Goal: Find specific page/section: Find specific page/section

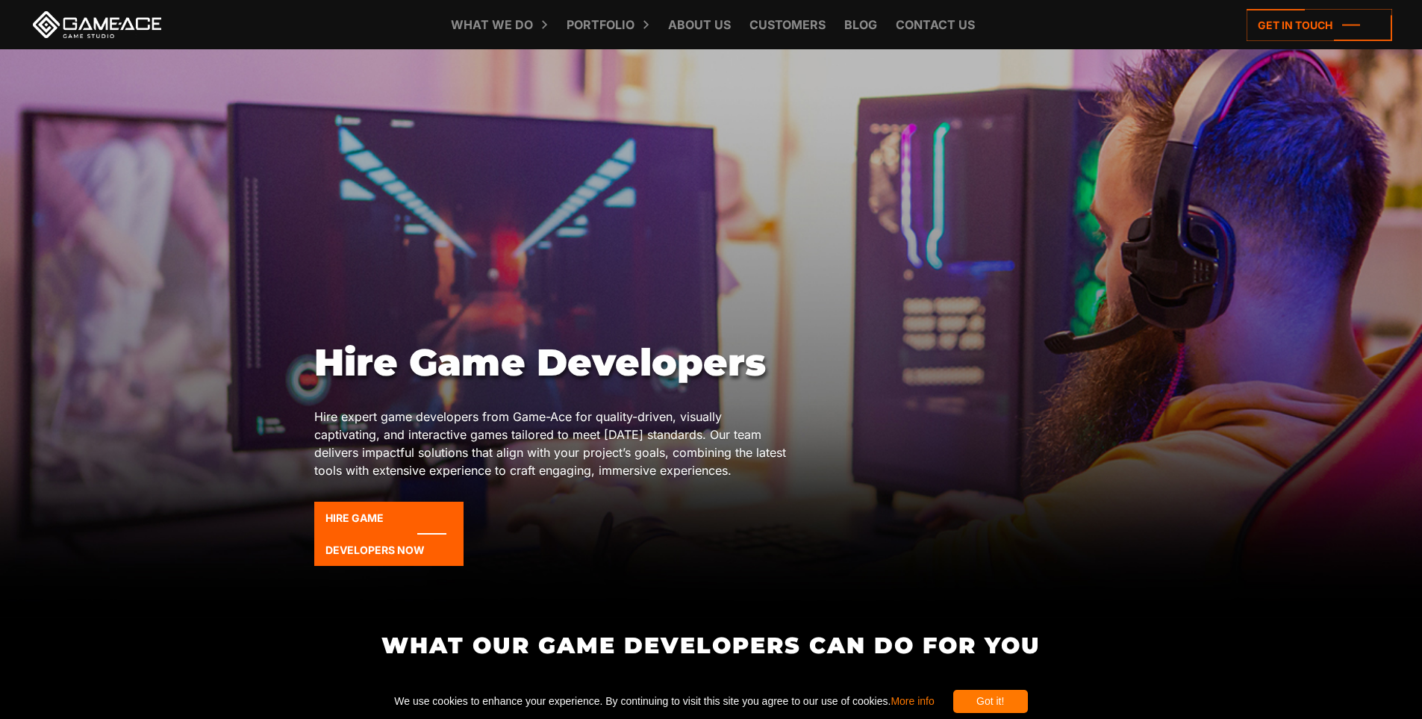
drag, startPoint x: 835, startPoint y: 384, endPoint x: 639, endPoint y: 225, distance: 252.6
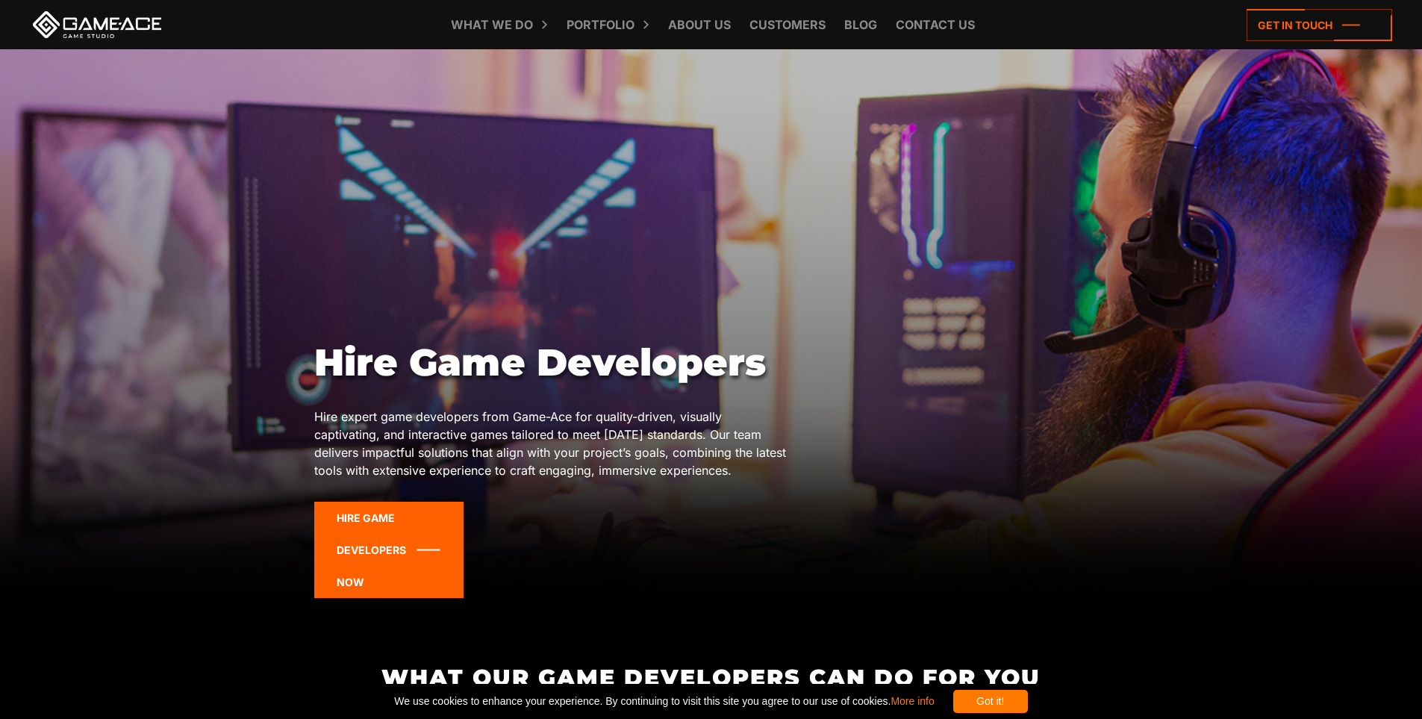
click at [368, 516] on icon at bounding box center [388, 550] width 149 height 96
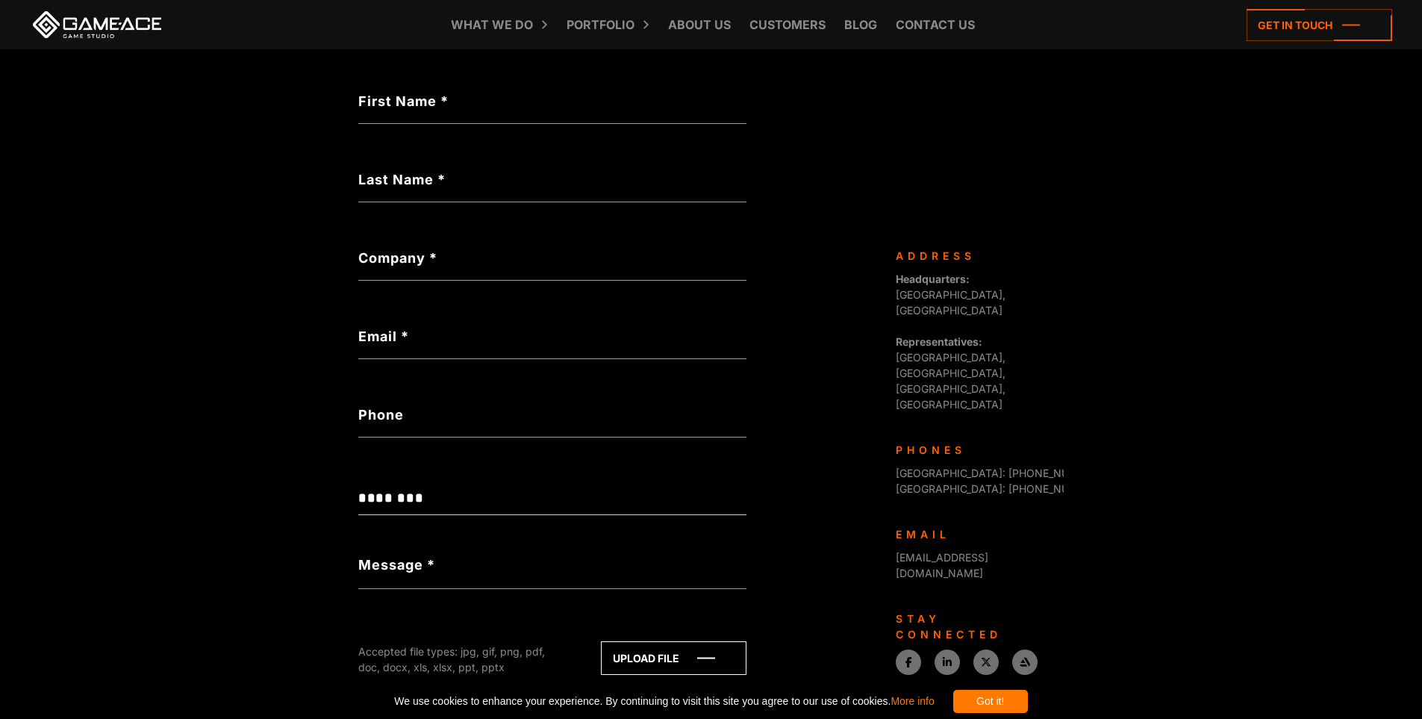
scroll to position [443, 0]
